Goal: Transaction & Acquisition: Download file/media

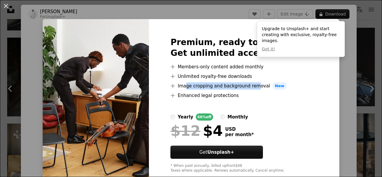
drag, startPoint x: 193, startPoint y: 88, endPoint x: 261, endPoint y: 86, distance: 68.1
click at [261, 86] on li "A plus sign Image cropping and background removal New" at bounding box center [244, 85] width 147 height 7
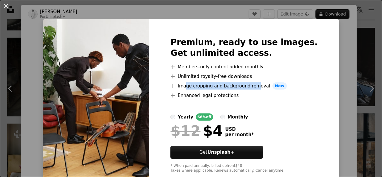
click at [261, 86] on li "A plus sign Image cropping and background removal New" at bounding box center [244, 85] width 147 height 7
drag, startPoint x: 234, startPoint y: 88, endPoint x: 266, endPoint y: 88, distance: 32.3
click at [266, 88] on li "A plus sign Image cropping and background removal New" at bounding box center [244, 85] width 147 height 7
drag, startPoint x: 197, startPoint y: 91, endPoint x: 253, endPoint y: 90, distance: 56.2
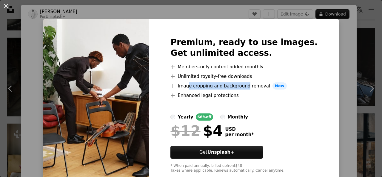
click at [253, 90] on ul "A plus sign Members-only content added monthly A plus sign Unlimited royalty-fr…" at bounding box center [244, 81] width 147 height 36
drag, startPoint x: 212, startPoint y: 88, endPoint x: 256, endPoint y: 94, distance: 44.1
click at [256, 94] on ul "A plus sign Members-only content added monthly A plus sign Unlimited royalty-fr…" at bounding box center [244, 81] width 147 height 36
click at [256, 94] on li "A plus sign Enhanced legal protections" at bounding box center [244, 95] width 147 height 7
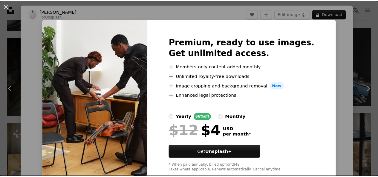
scroll to position [14, 0]
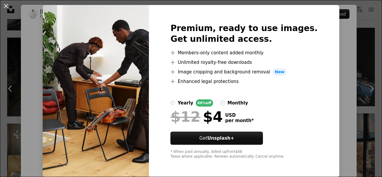
click at [233, 102] on div "monthly" at bounding box center [238, 102] width 21 height 7
click at [352, 37] on div "An X shape Premium, ready to use images. Get unlimited access. A plus sign Memb…" at bounding box center [191, 88] width 382 height 177
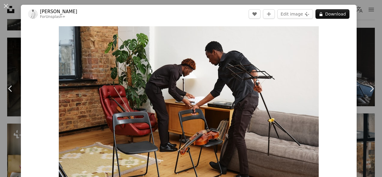
click at [360, 33] on div "An X shape Chevron left Chevron right [PERSON_NAME] For Unsplash+ A heart A plu…" at bounding box center [191, 88] width 382 height 177
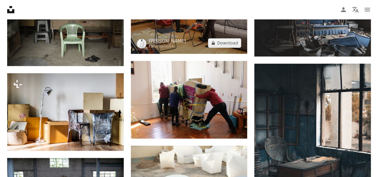
scroll to position [388, 0]
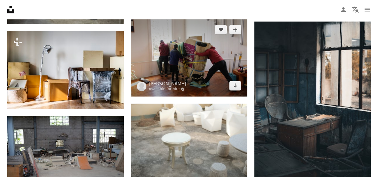
click at [201, 64] on img at bounding box center [189, 58] width 117 height 78
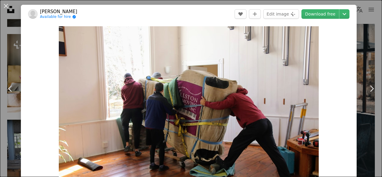
click at [366, 55] on div "An X shape Chevron left Chevron right [PERSON_NAME] Available for hire A checkm…" at bounding box center [191, 88] width 382 height 177
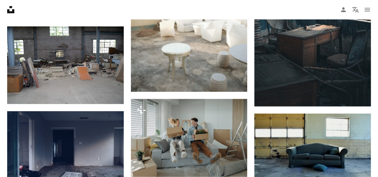
scroll to position [448, 0]
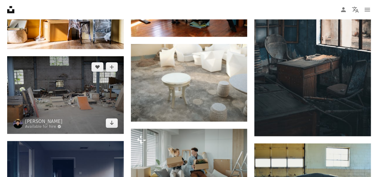
click at [86, 92] on img at bounding box center [65, 95] width 117 height 78
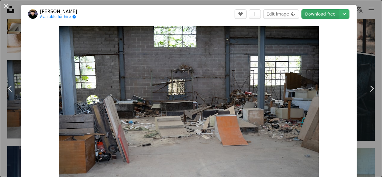
click at [324, 17] on link "Download free" at bounding box center [321, 14] width 38 height 10
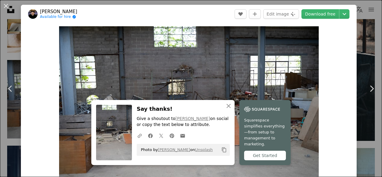
click at [363, 27] on div "An X shape Chevron left Chevron right [PERSON_NAME] Available for hire A checkm…" at bounding box center [191, 88] width 382 height 177
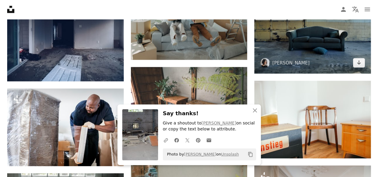
scroll to position [598, 0]
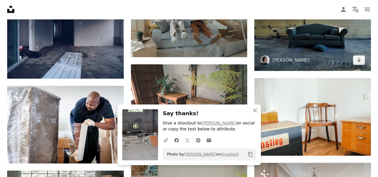
click at [319, 46] on img at bounding box center [312, 32] width 117 height 77
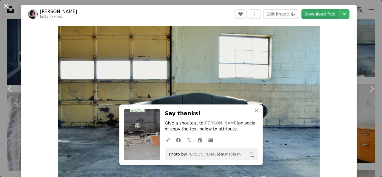
click at [319, 16] on link "Download free" at bounding box center [321, 14] width 38 height 10
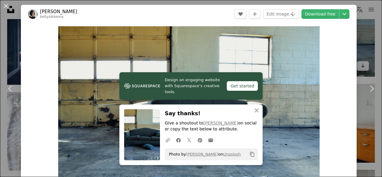
drag, startPoint x: 361, startPoint y: 58, endPoint x: 358, endPoint y: 64, distance: 6.4
click at [361, 58] on div "An X shape Chevron left Chevron right [PERSON_NAME] kellysikkema A heart A plus…" at bounding box center [191, 88] width 382 height 177
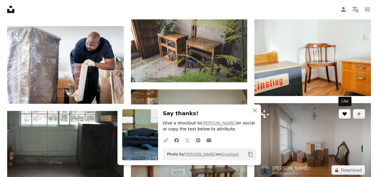
scroll to position [687, 0]
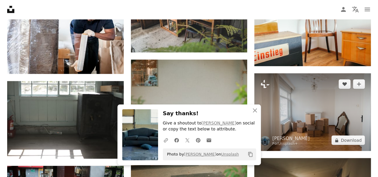
click at [319, 102] on img at bounding box center [312, 113] width 117 height 78
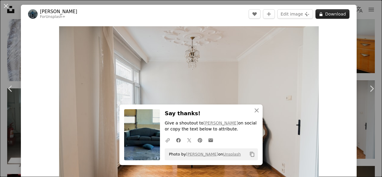
click at [327, 13] on button "A lock Download" at bounding box center [333, 14] width 34 height 10
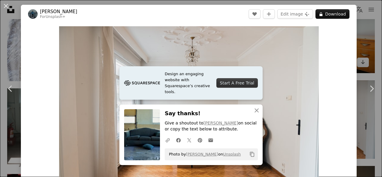
click at [354, 38] on div "An X shape Chevron left Chevron right [PERSON_NAME] For Unsplash+ A heart A plu…" at bounding box center [191, 88] width 382 height 177
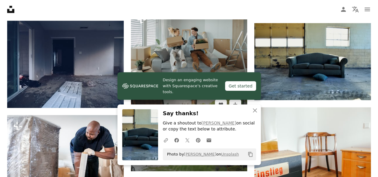
scroll to position [568, 0]
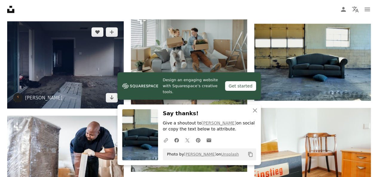
click at [80, 67] on img at bounding box center [65, 65] width 117 height 87
click at [87, 61] on img at bounding box center [65, 65] width 117 height 87
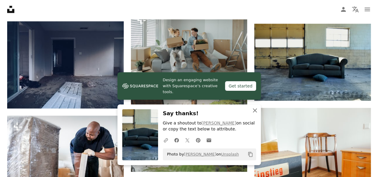
click at [253, 110] on icon "An X shape" at bounding box center [254, 110] width 7 height 7
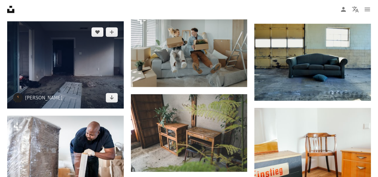
click at [53, 66] on img at bounding box center [65, 65] width 117 height 87
click at [63, 55] on img at bounding box center [65, 65] width 117 height 87
click at [84, 70] on img at bounding box center [65, 65] width 117 height 87
click at [113, 97] on icon "Download" at bounding box center [112, 98] width 4 height 4
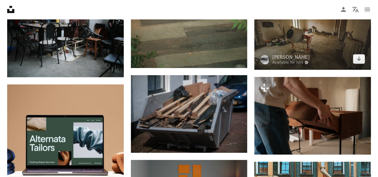
scroll to position [896, 0]
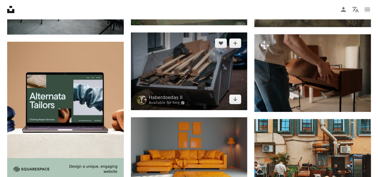
click at [215, 69] on img at bounding box center [189, 72] width 117 height 78
click at [199, 64] on img at bounding box center [189, 72] width 117 height 78
click at [203, 65] on img at bounding box center [189, 72] width 117 height 78
click at [234, 100] on icon "Arrow pointing down" at bounding box center [235, 99] width 5 height 7
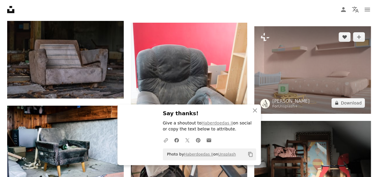
scroll to position [1195, 0]
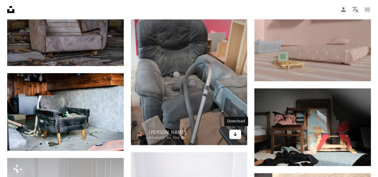
click at [235, 132] on icon "Arrow pointing down" at bounding box center [235, 134] width 5 height 7
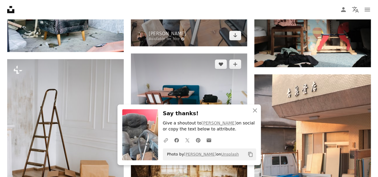
scroll to position [1285, 0]
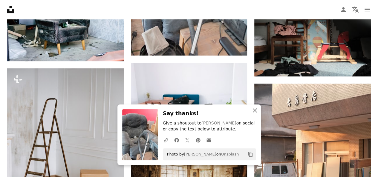
click at [254, 111] on icon "button" at bounding box center [255, 110] width 4 height 4
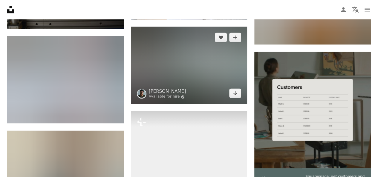
scroll to position [1763, 0]
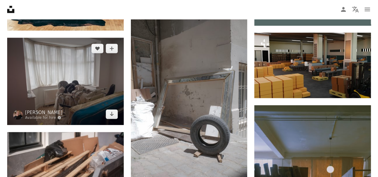
click at [96, 76] on img at bounding box center [65, 81] width 117 height 87
click at [111, 113] on icon "Download" at bounding box center [112, 114] width 4 height 4
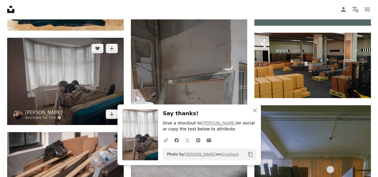
scroll to position [1852, 0]
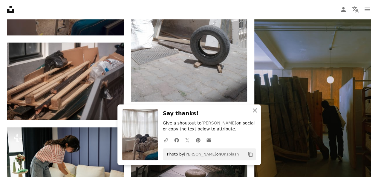
click at [254, 112] on icon "An X shape" at bounding box center [254, 110] width 7 height 7
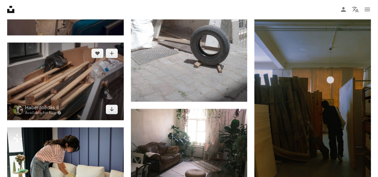
click at [81, 82] on img at bounding box center [65, 82] width 117 height 78
click at [111, 110] on icon "Arrow pointing down" at bounding box center [111, 109] width 5 height 7
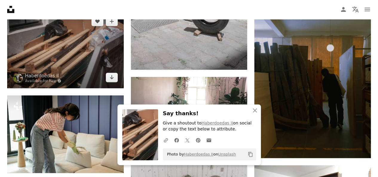
scroll to position [1912, 0]
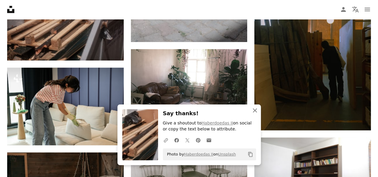
drag, startPoint x: 255, startPoint y: 109, endPoint x: 251, endPoint y: 109, distance: 3.6
click at [255, 109] on icon "An X shape" at bounding box center [254, 110] width 7 height 7
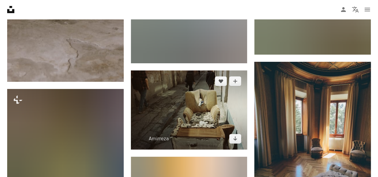
scroll to position [2241, 0]
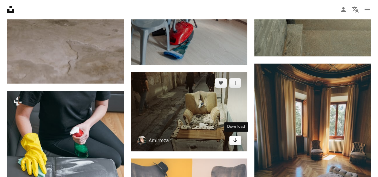
click at [237, 141] on icon "Arrow pointing down" at bounding box center [235, 140] width 5 height 7
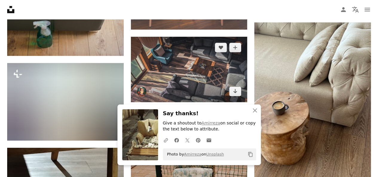
scroll to position [2570, 0]
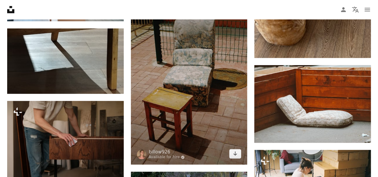
click at [201, 77] on img at bounding box center [189, 77] width 117 height 175
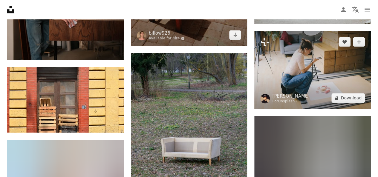
scroll to position [2689, 0]
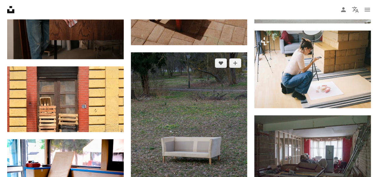
click at [206, 89] on img at bounding box center [189, 139] width 117 height 175
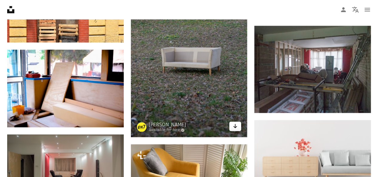
click at [237, 127] on icon "Arrow pointing down" at bounding box center [235, 126] width 5 height 7
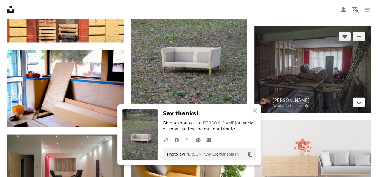
click at [360, 103] on icon "Arrow pointing down" at bounding box center [358, 101] width 5 height 7
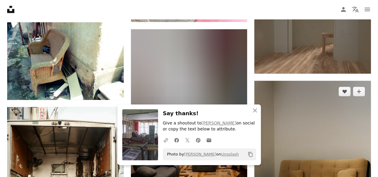
scroll to position [2988, 0]
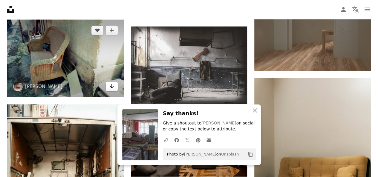
click at [112, 88] on link "Arrow pointing down" at bounding box center [112, 87] width 12 height 10
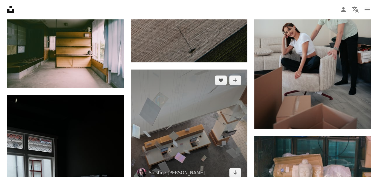
scroll to position [3376, 0]
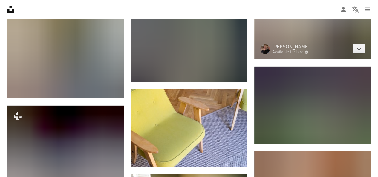
scroll to position [4153, 0]
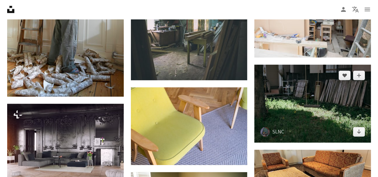
click at [332, 97] on img at bounding box center [312, 104] width 117 height 78
click at [359, 129] on icon "Arrow pointing down" at bounding box center [358, 131] width 5 height 7
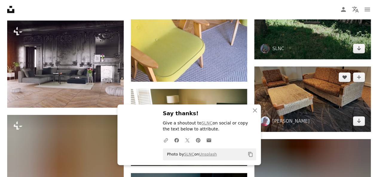
scroll to position [4243, 0]
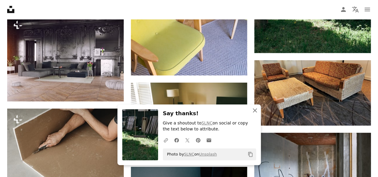
click at [255, 111] on icon "button" at bounding box center [255, 110] width 4 height 4
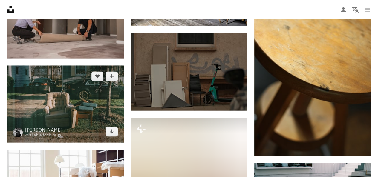
scroll to position [5079, 0]
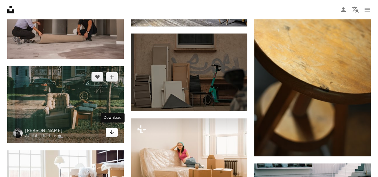
click at [111, 131] on icon "Arrow pointing down" at bounding box center [111, 131] width 5 height 7
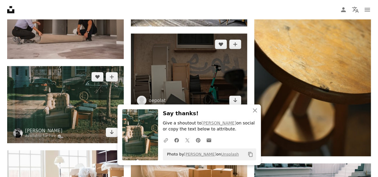
scroll to position [5229, 0]
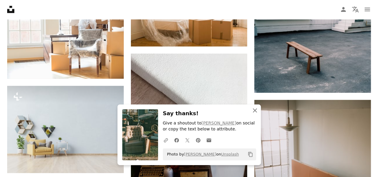
click at [252, 110] on icon "An X shape" at bounding box center [254, 110] width 7 height 7
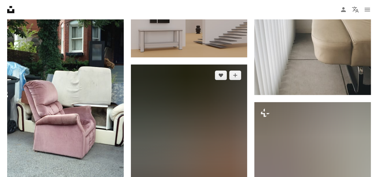
scroll to position [5856, 0]
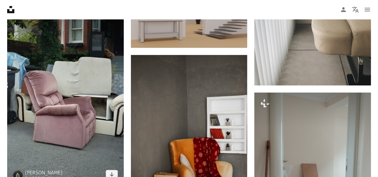
click at [106, 91] on img at bounding box center [65, 93] width 117 height 184
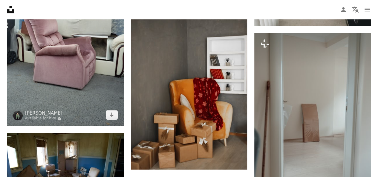
click at [96, 71] on img at bounding box center [65, 34] width 117 height 184
click at [111, 113] on icon "Download" at bounding box center [112, 115] width 4 height 4
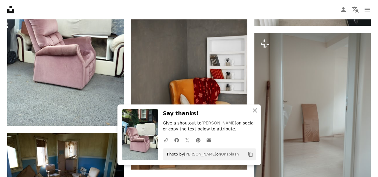
click at [257, 110] on icon "An X shape" at bounding box center [254, 110] width 7 height 7
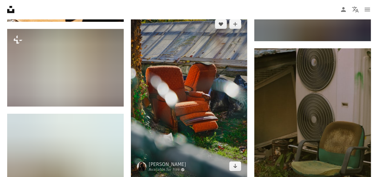
scroll to position [8874, 0]
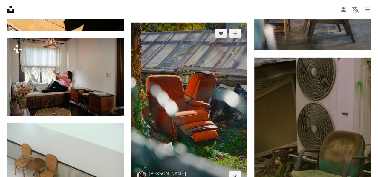
click at [213, 92] on img at bounding box center [189, 104] width 117 height 163
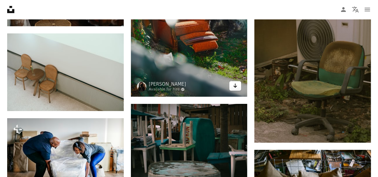
click at [238, 84] on link "Arrow pointing down" at bounding box center [235, 86] width 12 height 10
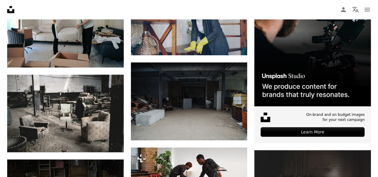
scroll to position [0, 0]
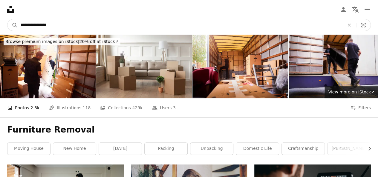
drag, startPoint x: 350, startPoint y: 28, endPoint x: 302, endPoint y: 25, distance: 48.2
click at [350, 27] on button "An X shape" at bounding box center [349, 24] width 13 height 11
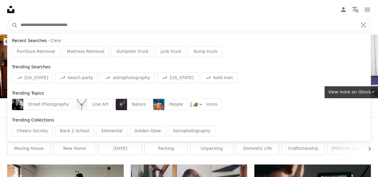
paste input "**********"
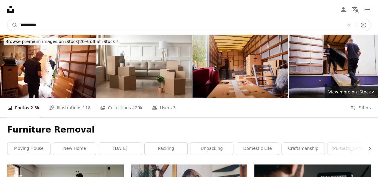
type input "**********"
click at [7, 19] on button "A magnifying glass" at bounding box center [12, 24] width 10 height 11
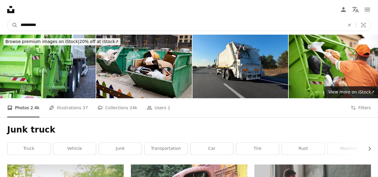
click at [194, 27] on input "**********" at bounding box center [180, 24] width 325 height 11
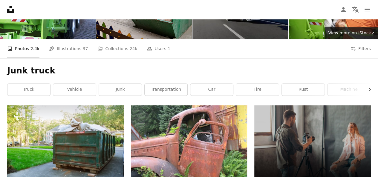
scroll to position [60, 0]
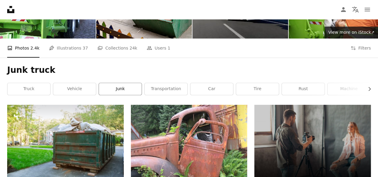
click at [123, 89] on link "junk" at bounding box center [120, 89] width 43 height 12
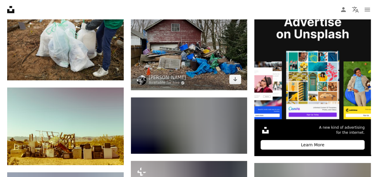
scroll to position [90, 0]
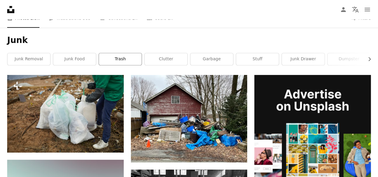
click at [128, 61] on link "trash" at bounding box center [120, 59] width 43 height 12
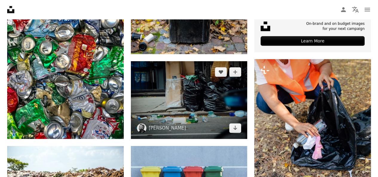
scroll to position [299, 0]
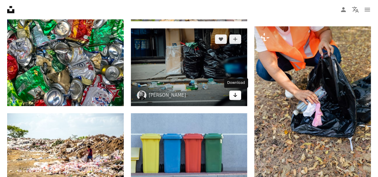
click at [237, 94] on icon "Arrow pointing down" at bounding box center [235, 94] width 5 height 7
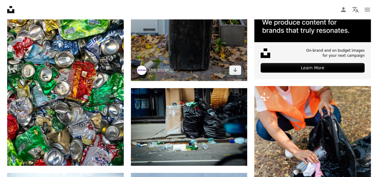
scroll to position [0, 0]
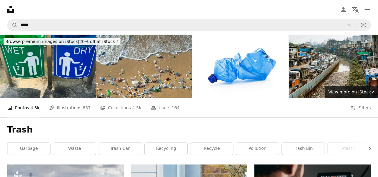
click at [189, 12] on nav "Unsplash logo Unsplash Home A photo Pen Tool A compass A stack of folders Downl…" at bounding box center [189, 9] width 378 height 19
click at [25, 149] on link "garbage" at bounding box center [28, 149] width 43 height 12
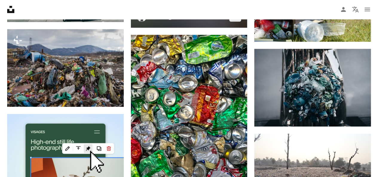
scroll to position [717, 0]
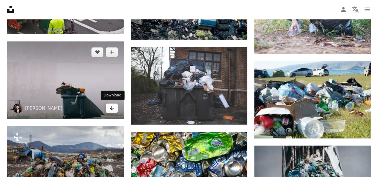
click at [112, 108] on icon "Download" at bounding box center [112, 108] width 4 height 4
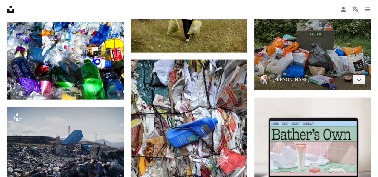
scroll to position [1882, 0]
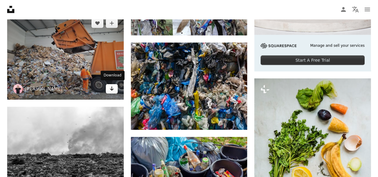
click at [108, 89] on link "Arrow pointing down" at bounding box center [112, 89] width 12 height 10
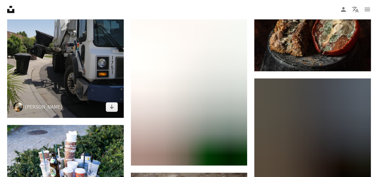
scroll to position [4093, 0]
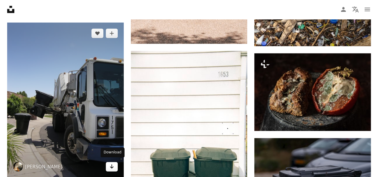
click at [110, 164] on icon "Arrow pointing down" at bounding box center [111, 166] width 5 height 7
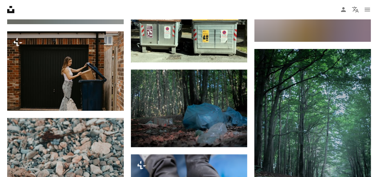
scroll to position [0, 0]
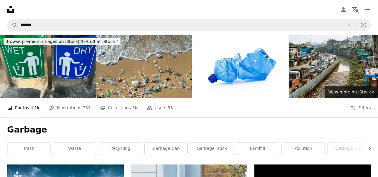
click at [160, 133] on h1 "Garbage" at bounding box center [189, 130] width 364 height 11
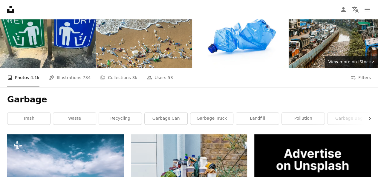
scroll to position [60, 0]
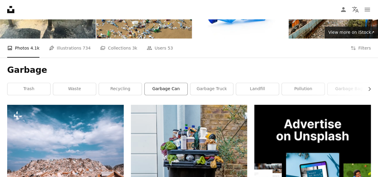
click at [170, 89] on link "garbage can" at bounding box center [166, 89] width 43 height 12
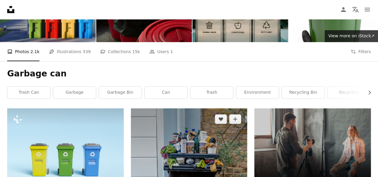
scroll to position [30, 0]
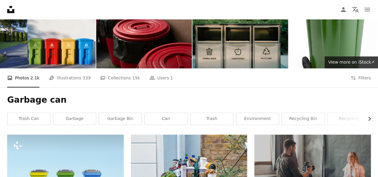
click at [368, 118] on icon "Chevron right" at bounding box center [369, 119] width 6 height 6
click at [301, 121] on link "waste" at bounding box center [305, 119] width 43 height 12
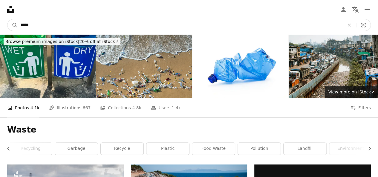
drag, startPoint x: 348, startPoint y: 22, endPoint x: 331, endPoint y: 25, distance: 17.0
click at [348, 23] on icon "An X shape" at bounding box center [349, 25] width 13 height 5
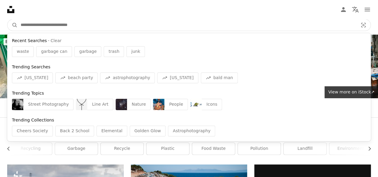
paste input "**********"
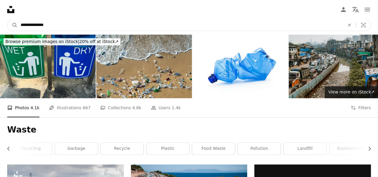
type input "**********"
click at [7, 19] on button "A magnifying glass" at bounding box center [12, 24] width 10 height 11
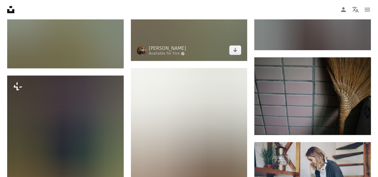
scroll to position [1404, 0]
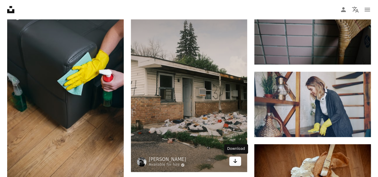
click at [236, 162] on icon "Arrow pointing down" at bounding box center [235, 160] width 5 height 7
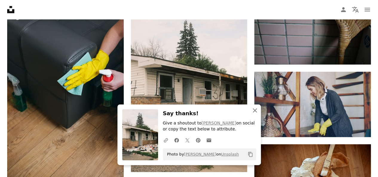
click at [256, 110] on icon "An X shape" at bounding box center [254, 110] width 7 height 7
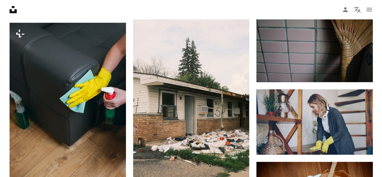
scroll to position [1345, 0]
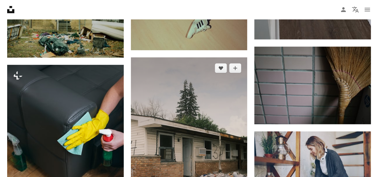
click at [207, 125] on img at bounding box center [189, 144] width 117 height 175
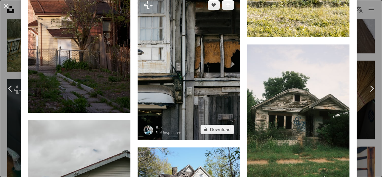
scroll to position [1106, 0]
